Goal: Information Seeking & Learning: Learn about a topic

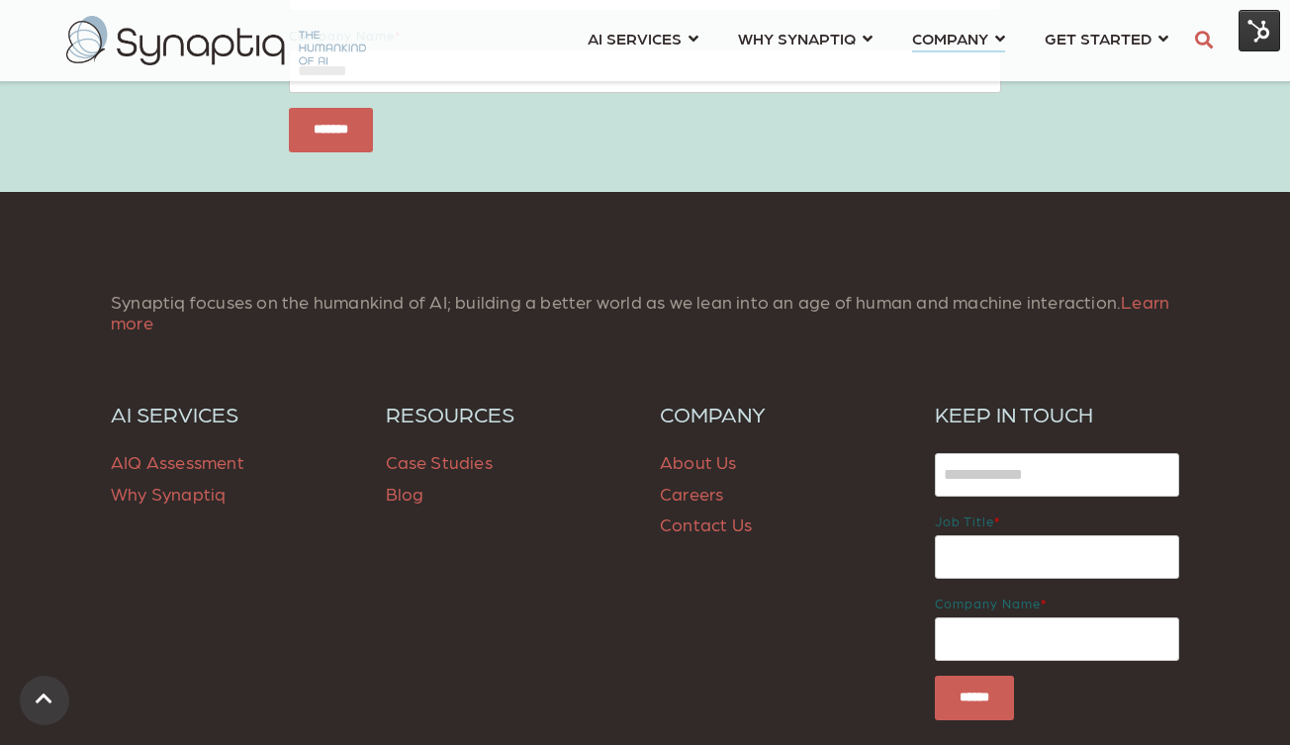
scroll to position [7681, 0]
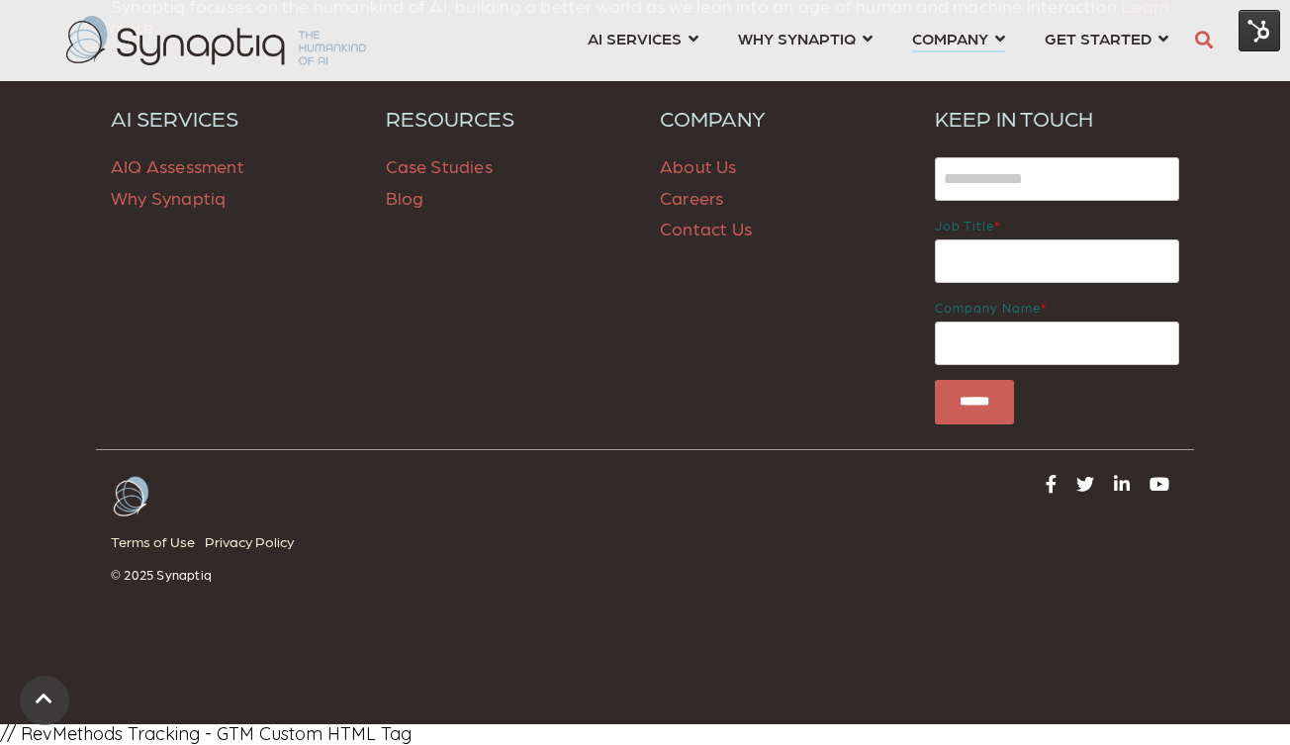
click at [404, 196] on span "Blog" at bounding box center [405, 197] width 39 height 21
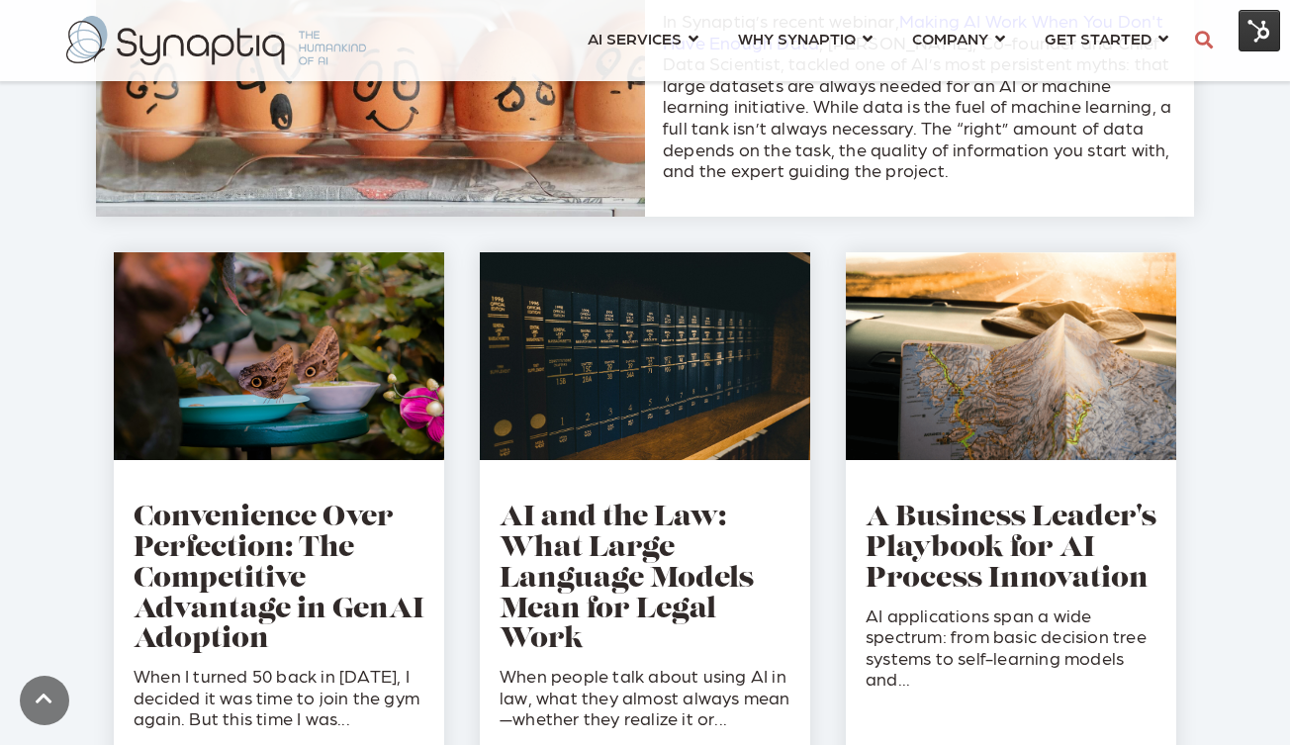
scroll to position [936, 0]
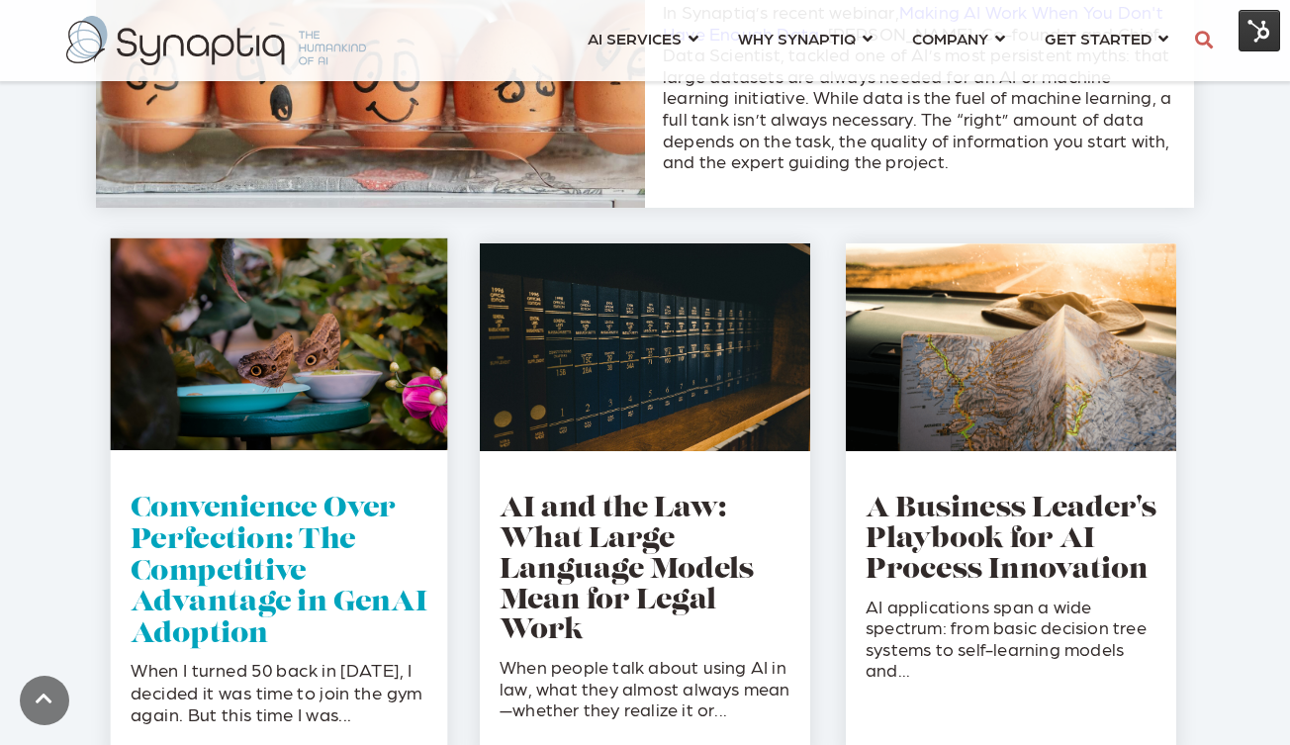
click at [196, 625] on link "Convenience Over Perfection: The Competitive Advantage in GenAI Adoption" at bounding box center [279, 572] width 297 height 152
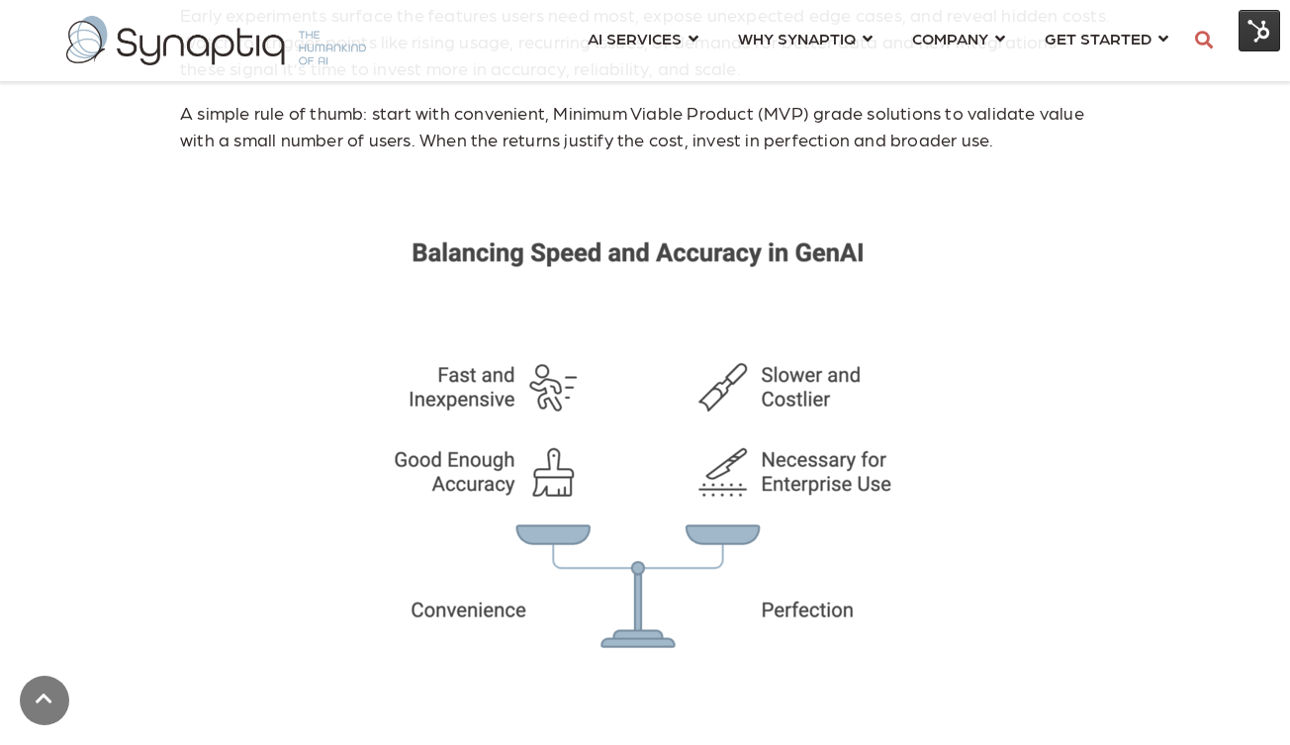
scroll to position [4000, 0]
